Goal: Task Accomplishment & Management: Use online tool/utility

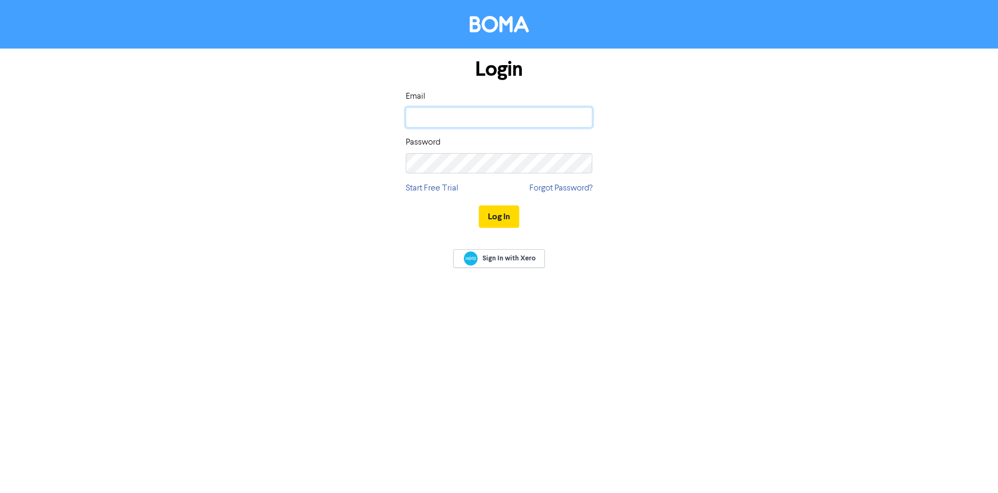
type input "[EMAIL_ADDRESS][DOMAIN_NAME]"
click at [495, 111] on input "[EMAIL_ADDRESS][DOMAIN_NAME]" at bounding box center [499, 117] width 187 height 20
click at [291, 207] on div "Login Email [EMAIL_ADDRESS][DOMAIN_NAME] Password Start Free Trial Forgot Passw…" at bounding box center [499, 144] width 608 height 190
click at [495, 218] on button "Log In" at bounding box center [499, 216] width 41 height 22
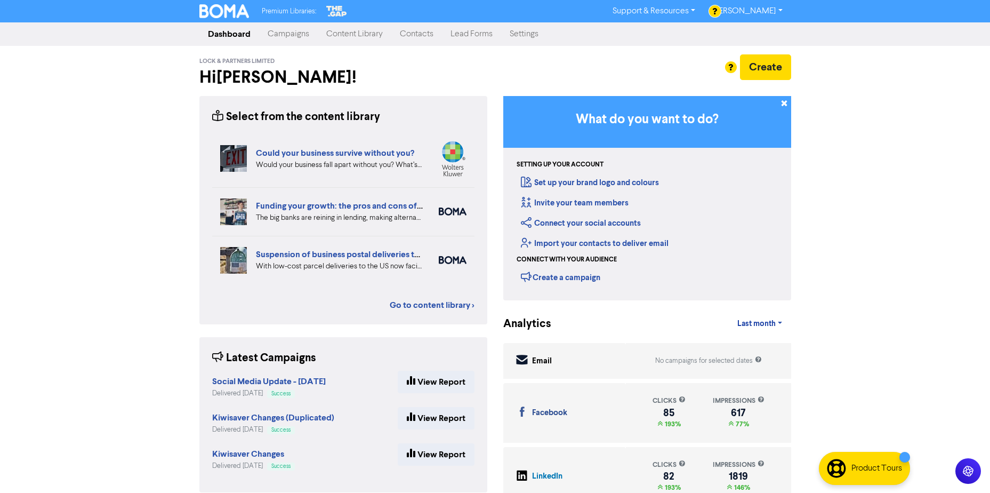
click at [526, 33] on link "Settings" at bounding box center [524, 33] width 46 height 21
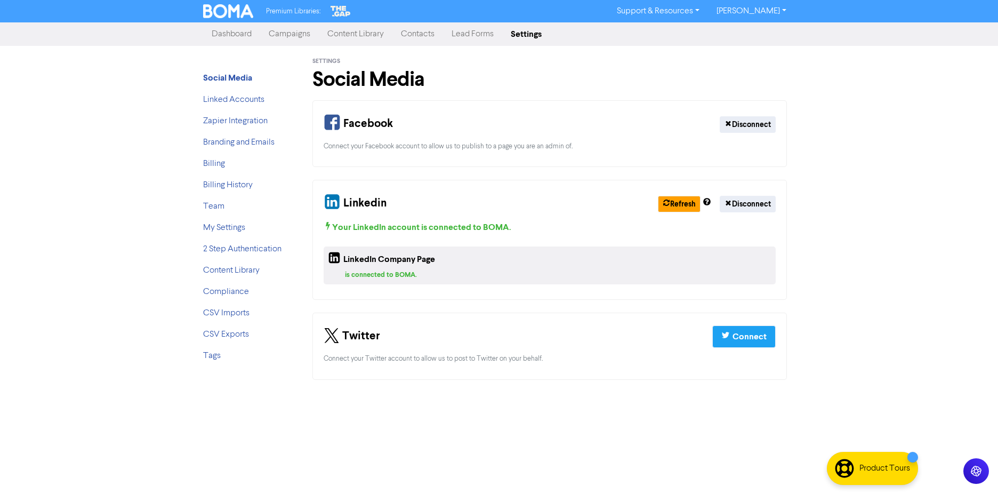
click at [420, 37] on link "Contacts" at bounding box center [417, 33] width 51 height 21
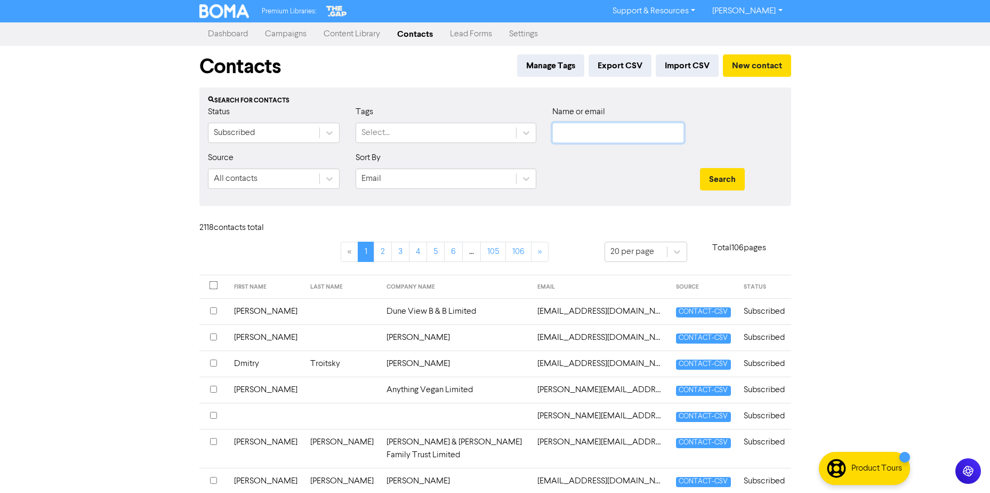
click at [603, 135] on input "text" at bounding box center [618, 133] width 132 height 20
type input "mat@sprout"
click at [700, 168] on button "Search" at bounding box center [722, 179] width 45 height 22
